Goal: Transaction & Acquisition: Purchase product/service

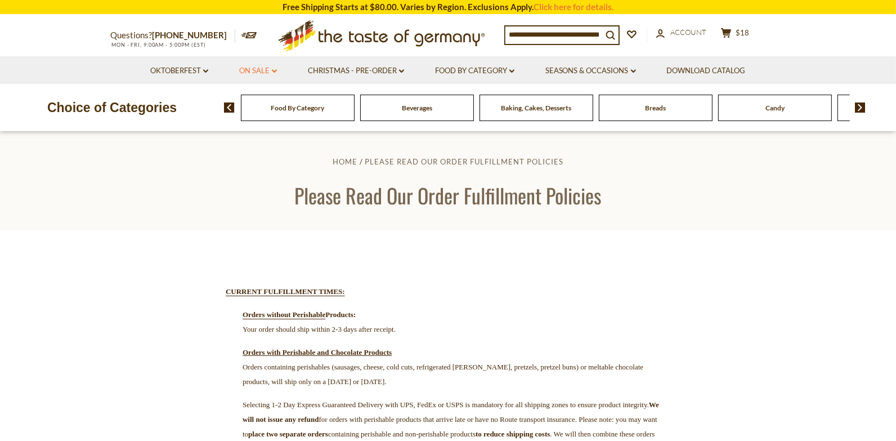
click at [275, 70] on link "On Sale dropdown_arrow" at bounding box center [258, 71] width 38 height 12
click at [269, 100] on link "All On Sale" at bounding box center [253, 100] width 41 height 10
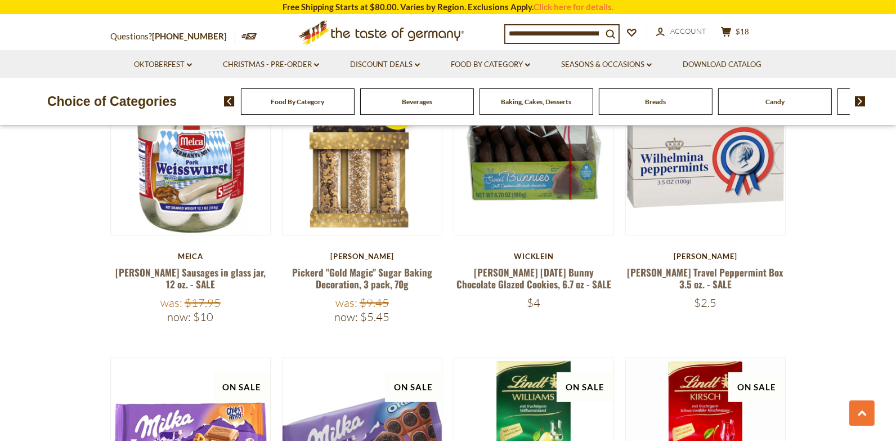
scroll to position [464, 0]
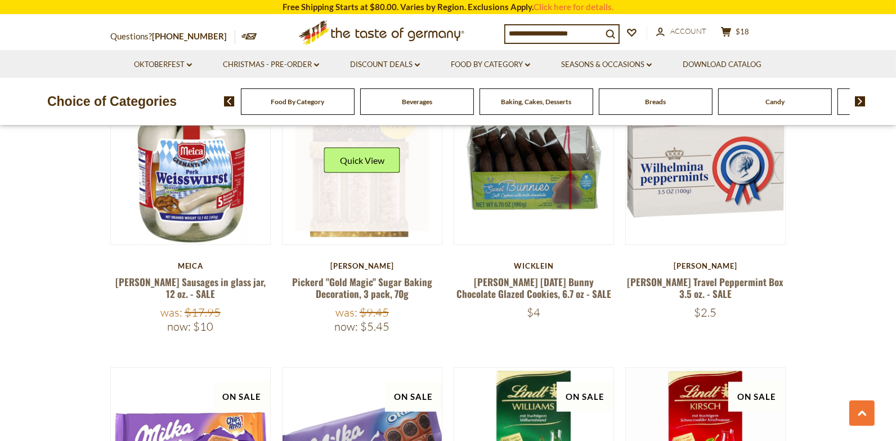
click at [355, 207] on link at bounding box center [363, 164] width 134 height 134
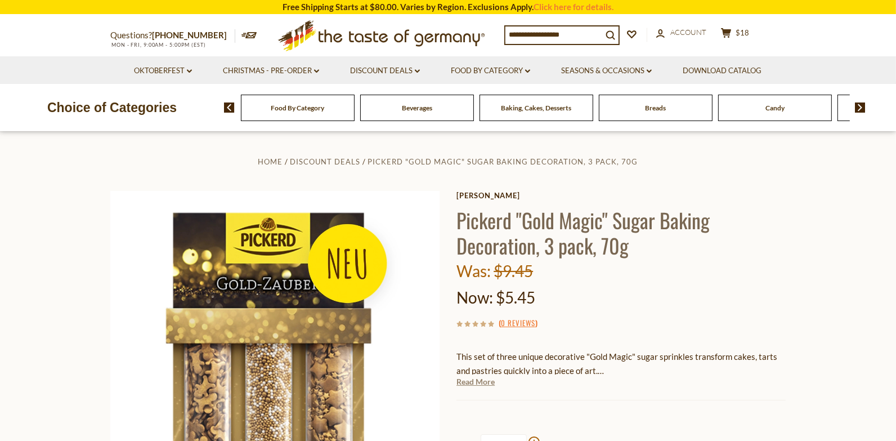
click at [481, 381] on link "Read More" at bounding box center [475, 381] width 38 height 11
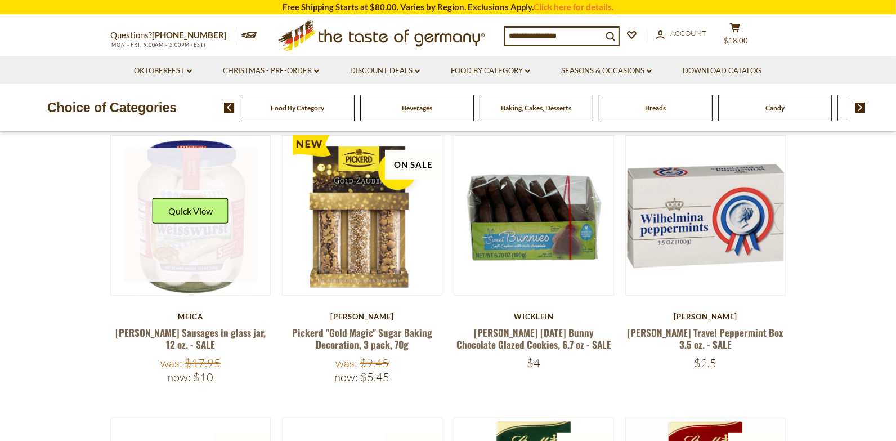
scroll to position [413, 0]
click at [233, 237] on link at bounding box center [191, 215] width 134 height 134
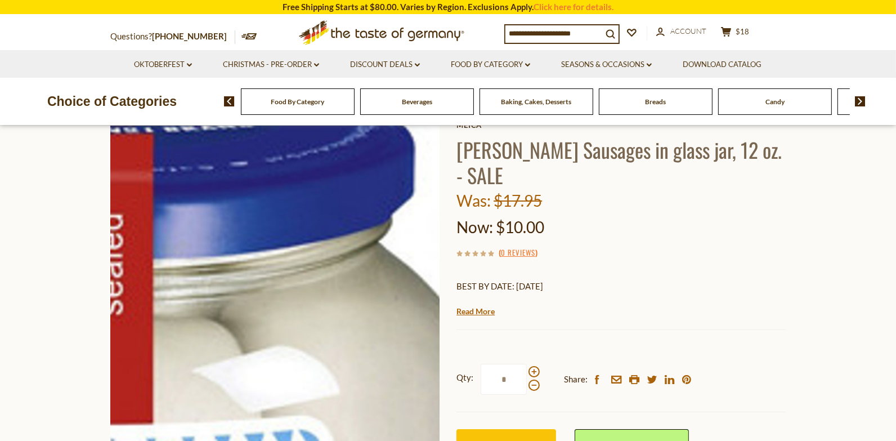
scroll to position [75, 0]
